Goal: Task Accomplishment & Management: Use online tool/utility

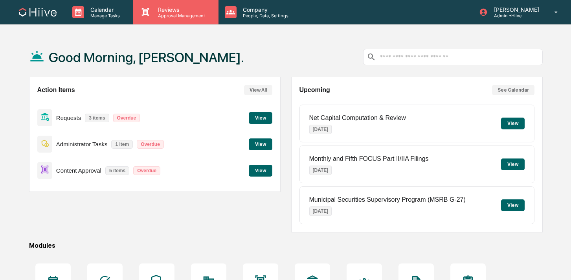
click at [162, 4] on div "Reviews Approval Management" at bounding box center [175, 12] width 85 height 24
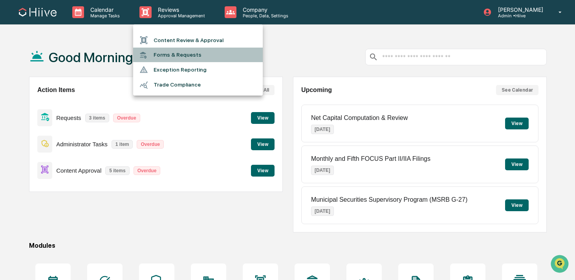
click at [171, 54] on li "Forms & Requests" at bounding box center [198, 55] width 130 height 15
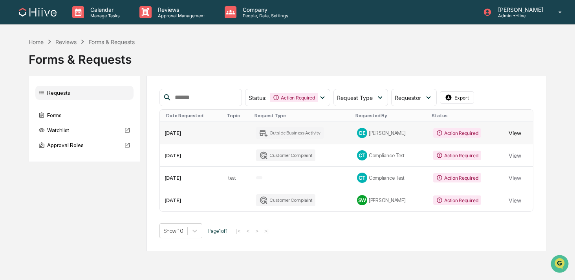
click at [511, 133] on button "View" at bounding box center [515, 133] width 13 height 16
